Goal: Task Accomplishment & Management: Manage account settings

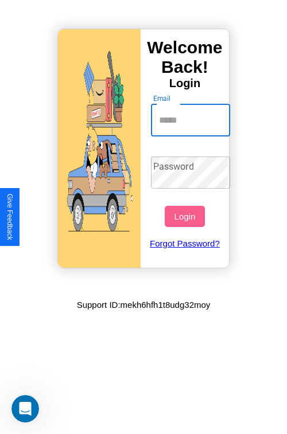
click at [192, 120] on input "Email" at bounding box center [191, 120] width 80 height 32
type input "**********"
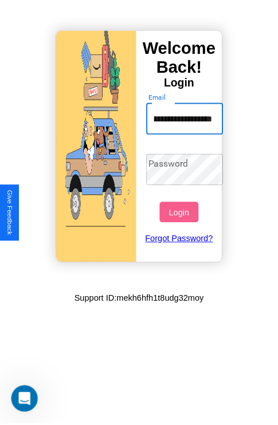
scroll to position [0, 0]
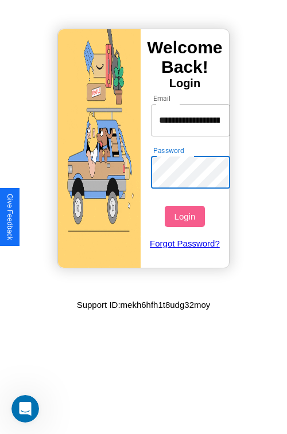
click at [186, 216] on button "Login" at bounding box center [185, 216] width 40 height 21
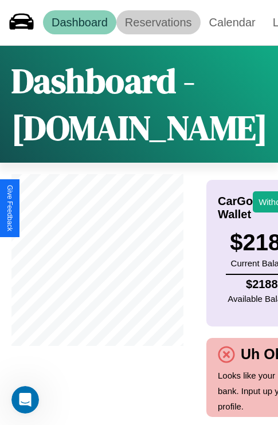
click at [158, 22] on link "Reservations" at bounding box center [158, 22] width 84 height 24
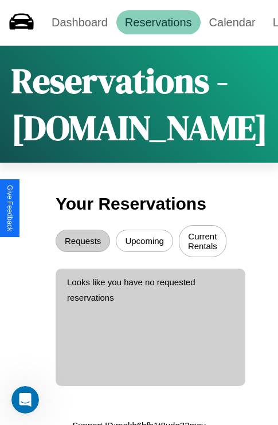
click at [145, 243] on button "Upcoming" at bounding box center [144, 241] width 57 height 22
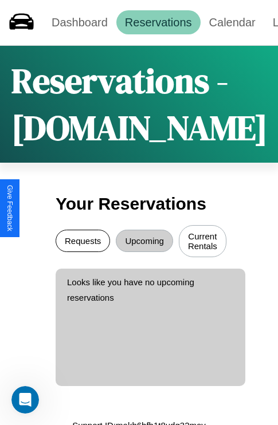
click at [83, 243] on button "Requests" at bounding box center [83, 241] width 54 height 22
